Goal: Navigation & Orientation: Find specific page/section

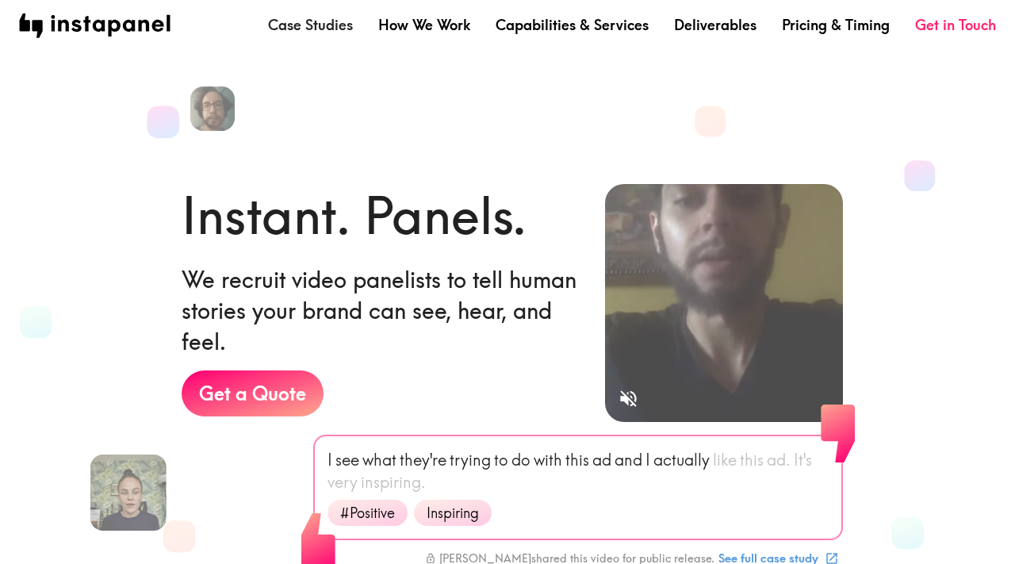
click at [320, 29] on link "Case Studies" at bounding box center [310, 25] width 85 height 20
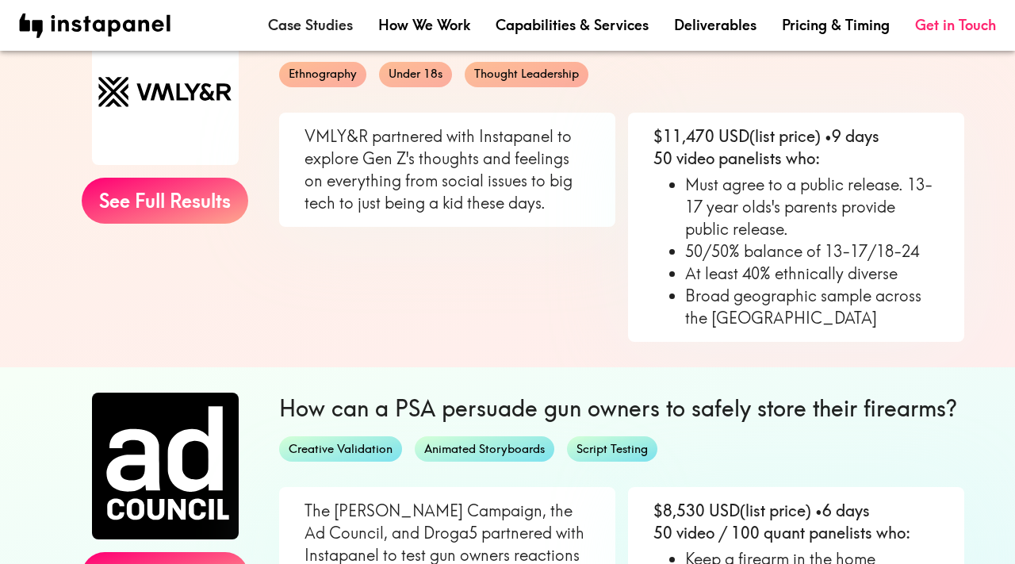
scroll to position [205, 0]
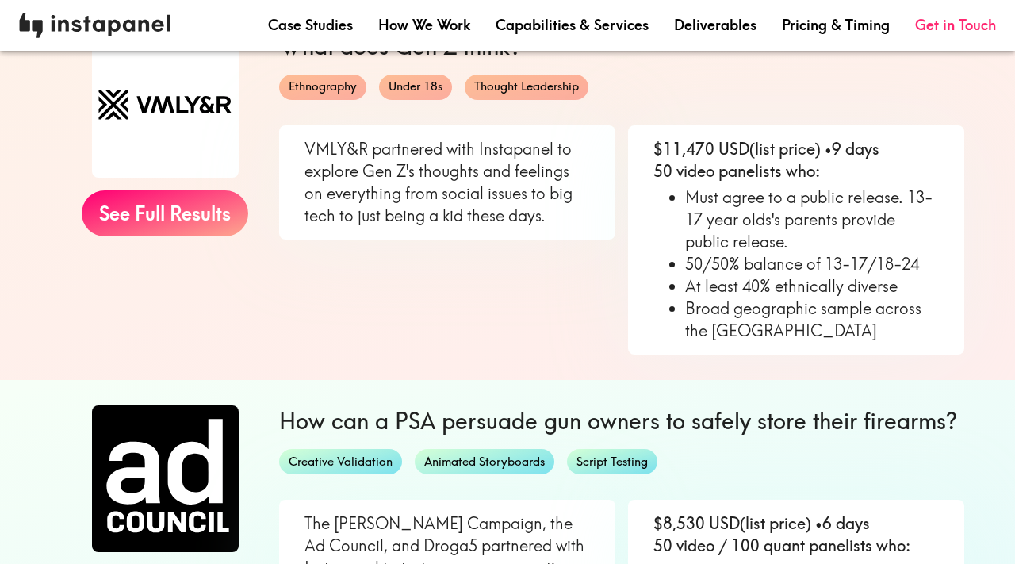
click at [129, 30] on img at bounding box center [94, 25] width 151 height 25
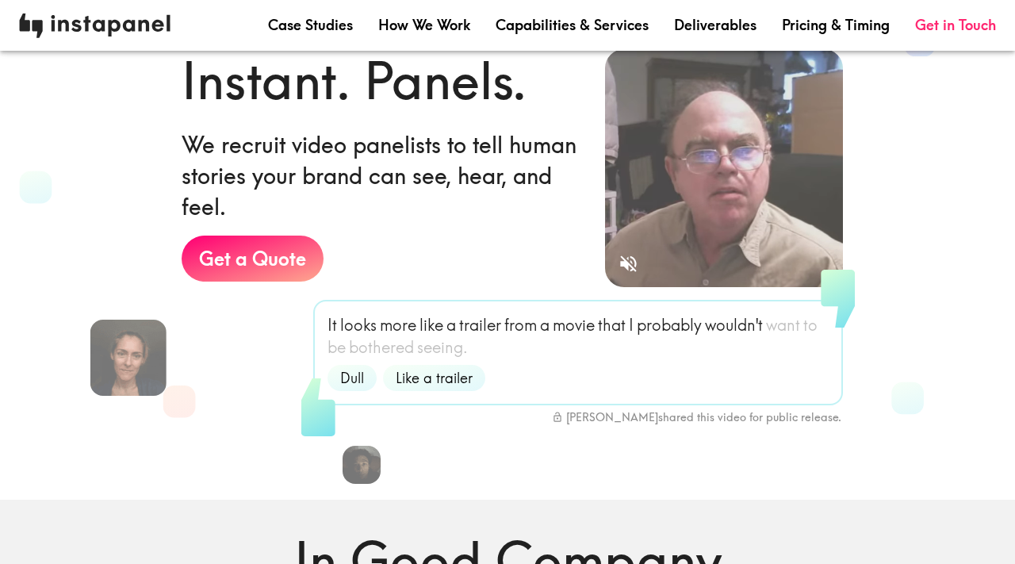
scroll to position [262, 0]
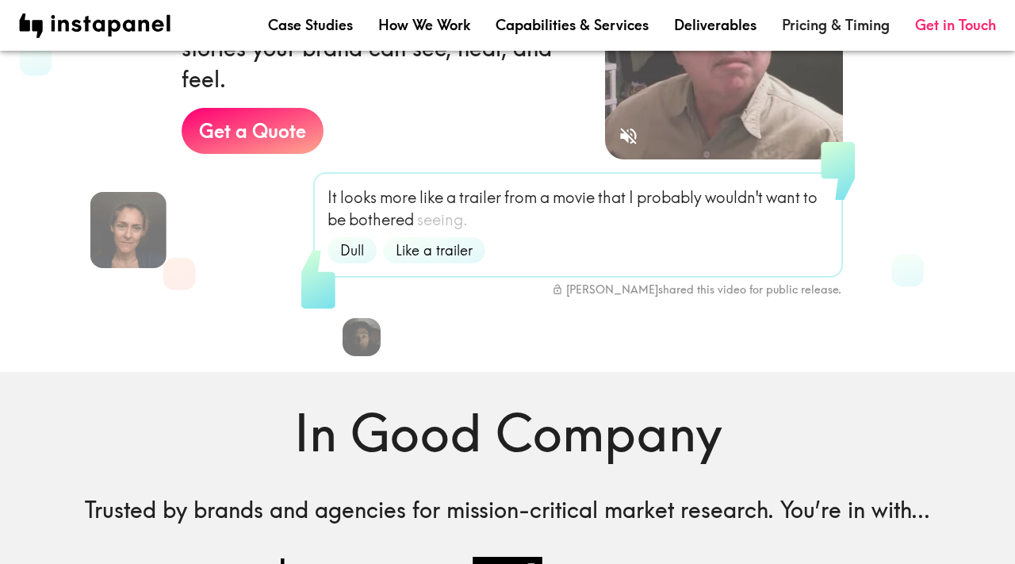
click at [829, 28] on link "Pricing & Timing" at bounding box center [836, 25] width 108 height 20
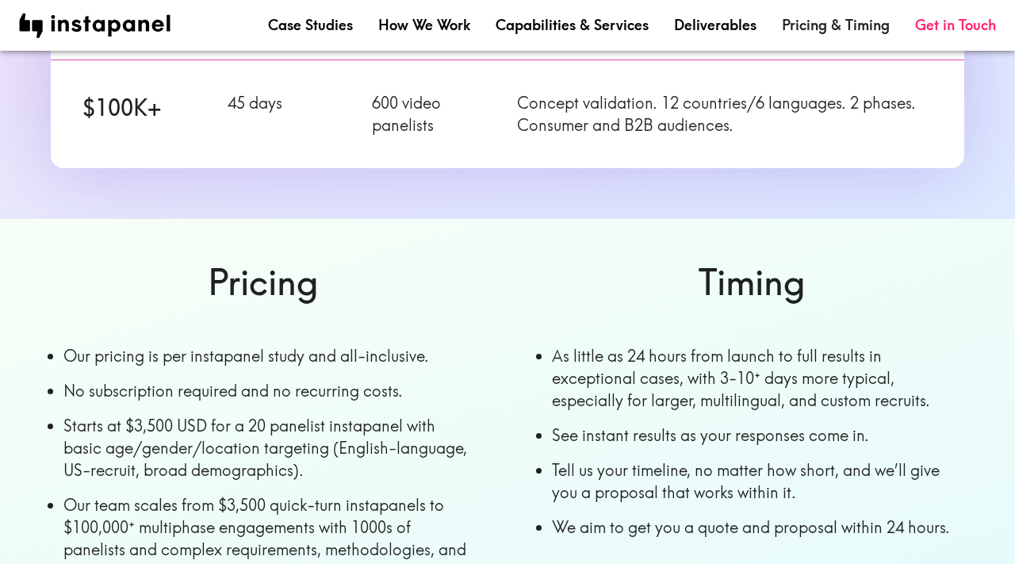
scroll to position [679, 0]
